Goal: Complete application form

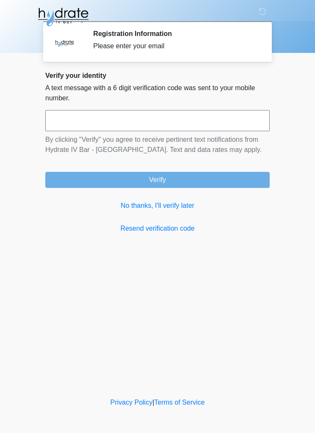
click at [235, 111] on input "text" at bounding box center [157, 120] width 224 height 21
type input "******"
click at [238, 182] on button "Verify" at bounding box center [157, 180] width 224 height 16
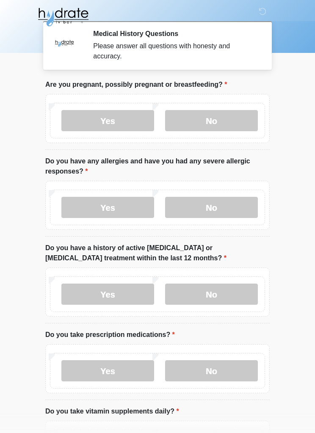
click at [232, 120] on label "No" at bounding box center [211, 120] width 93 height 21
click at [224, 208] on label "No" at bounding box center [211, 207] width 93 height 21
click at [210, 302] on label "No" at bounding box center [211, 293] width 93 height 21
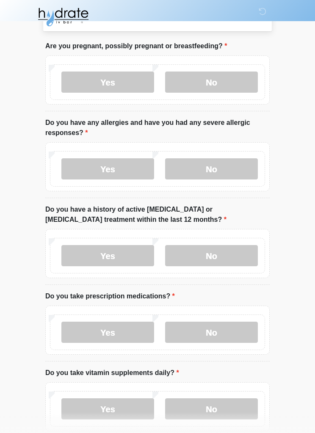
click at [225, 342] on label "No" at bounding box center [211, 331] width 93 height 21
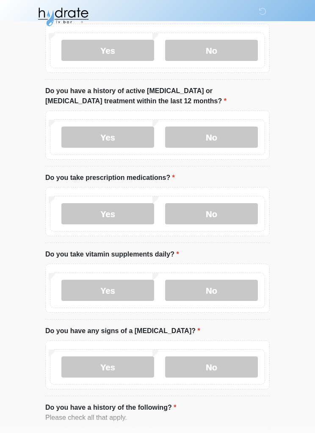
click at [237, 288] on label "No" at bounding box center [211, 290] width 93 height 21
click at [231, 360] on label "No" at bounding box center [211, 366] width 93 height 21
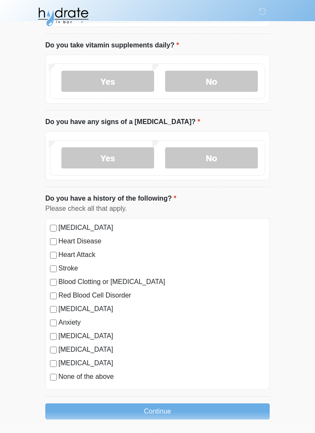
scroll to position [369, 0]
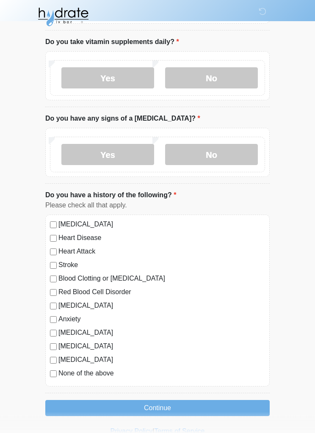
click at [59, 371] on label "None of the above" at bounding box center [161, 373] width 206 height 10
click at [159, 412] on button "Continue" at bounding box center [157, 408] width 224 height 16
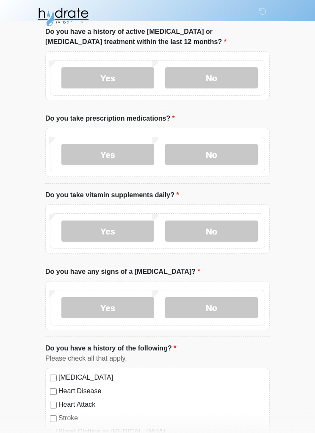
scroll to position [0, 0]
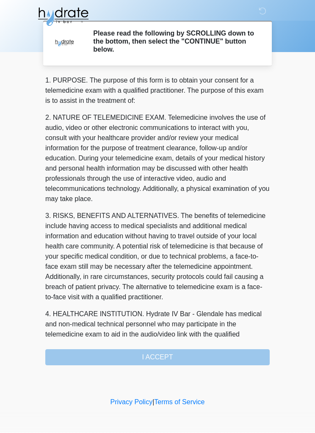
click at [240, 353] on div "1. PURPOSE. The purpose of this form is to obtain your consent for a telemedici…" at bounding box center [157, 221] width 224 height 290
click at [233, 358] on div "1. PURPOSE. The purpose of this form is to obtain your consent for a telemedici…" at bounding box center [157, 221] width 224 height 290
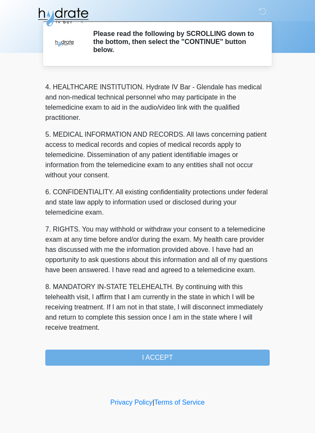
scroll to position [247, 0]
click at [241, 356] on button "I ACCEPT" at bounding box center [157, 357] width 224 height 16
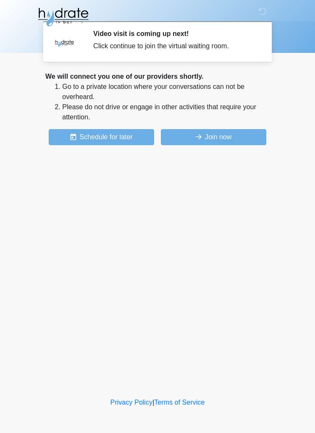
click at [242, 136] on button "Join now" at bounding box center [213, 137] width 105 height 16
